Goal: Information Seeking & Learning: Learn about a topic

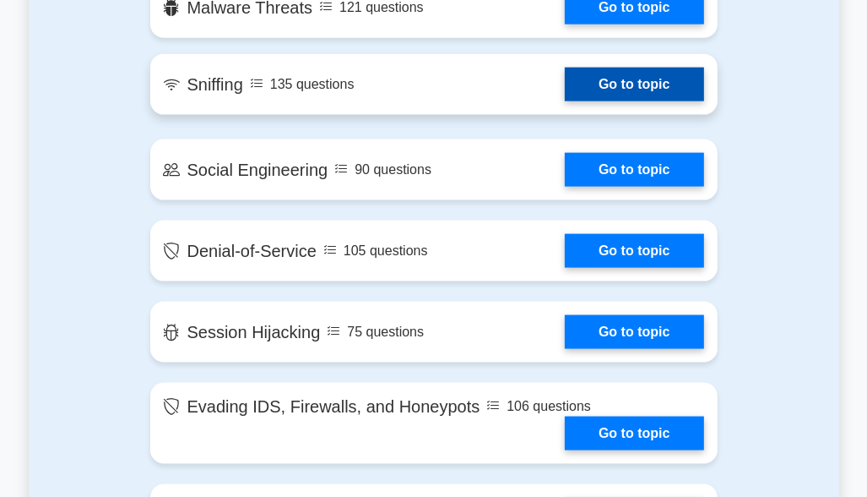
scroll to position [1604, 0]
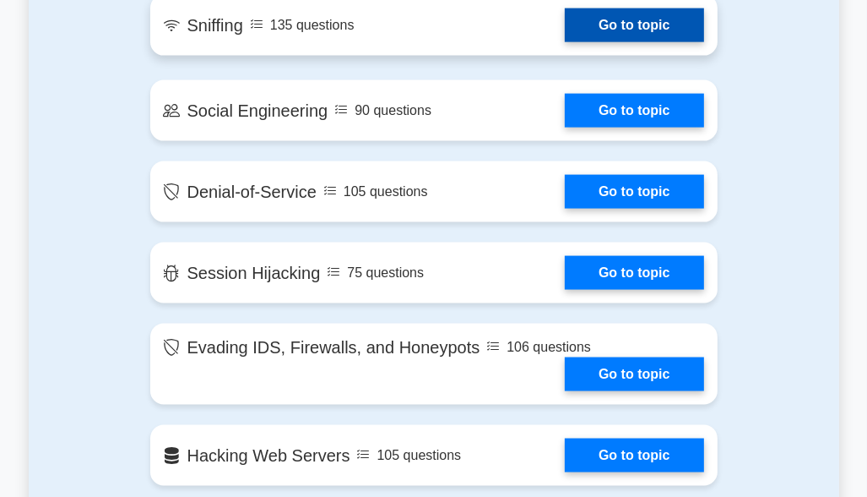
click at [688, 29] on link "Go to topic" at bounding box center [634, 25] width 138 height 34
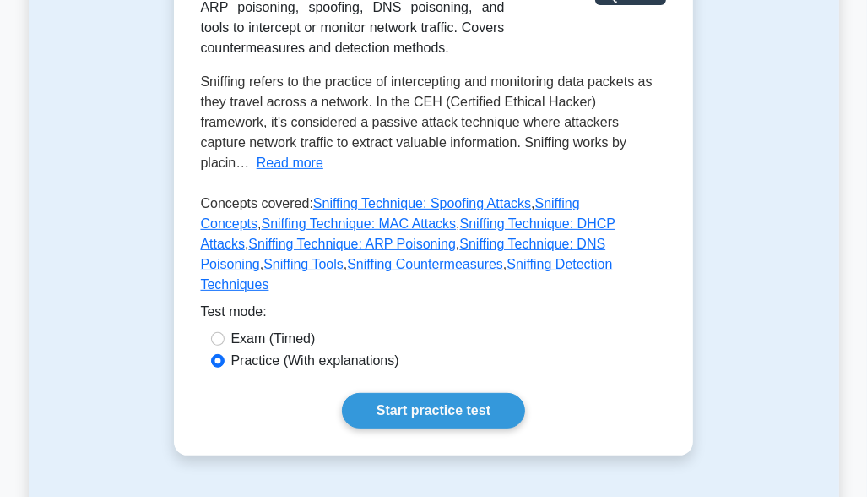
scroll to position [169, 0]
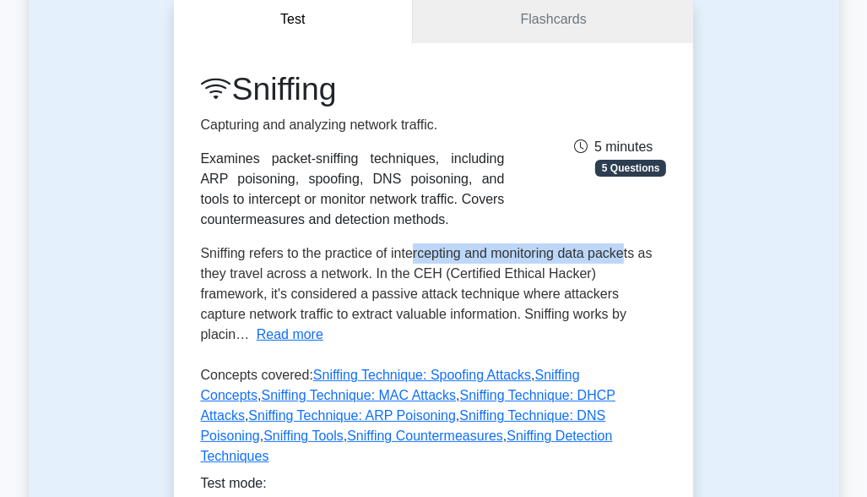
drag, startPoint x: 417, startPoint y: 250, endPoint x: 627, endPoint y: 251, distance: 210.3
click at [627, 251] on span "Sniffing refers to the practice of intercepting and monitoring data packets as …" at bounding box center [427, 293] width 452 height 95
drag, startPoint x: 627, startPoint y: 251, endPoint x: 623, endPoint y: 267, distance: 16.6
click at [625, 267] on span "Sniffing refers to the practice of intercepting and monitoring data packets as …" at bounding box center [427, 293] width 452 height 95
click at [323, 324] on button "Read more" at bounding box center [290, 334] width 67 height 20
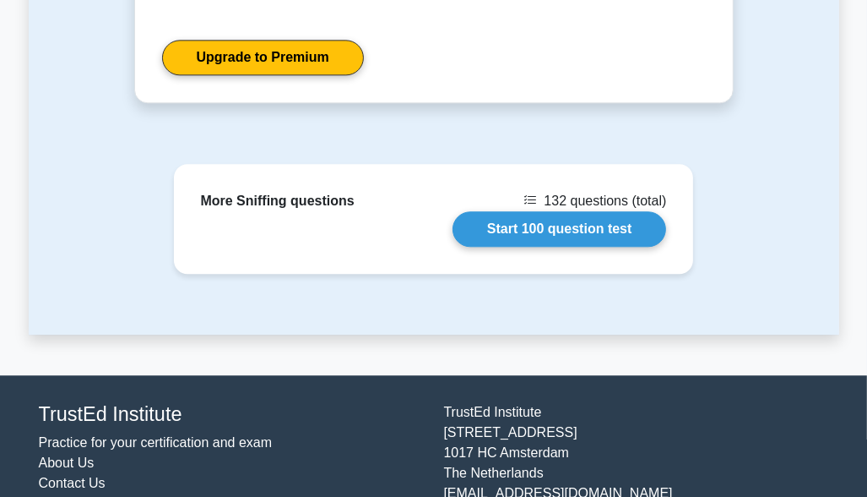
scroll to position [2800, 0]
